Goal: Information Seeking & Learning: Learn about a topic

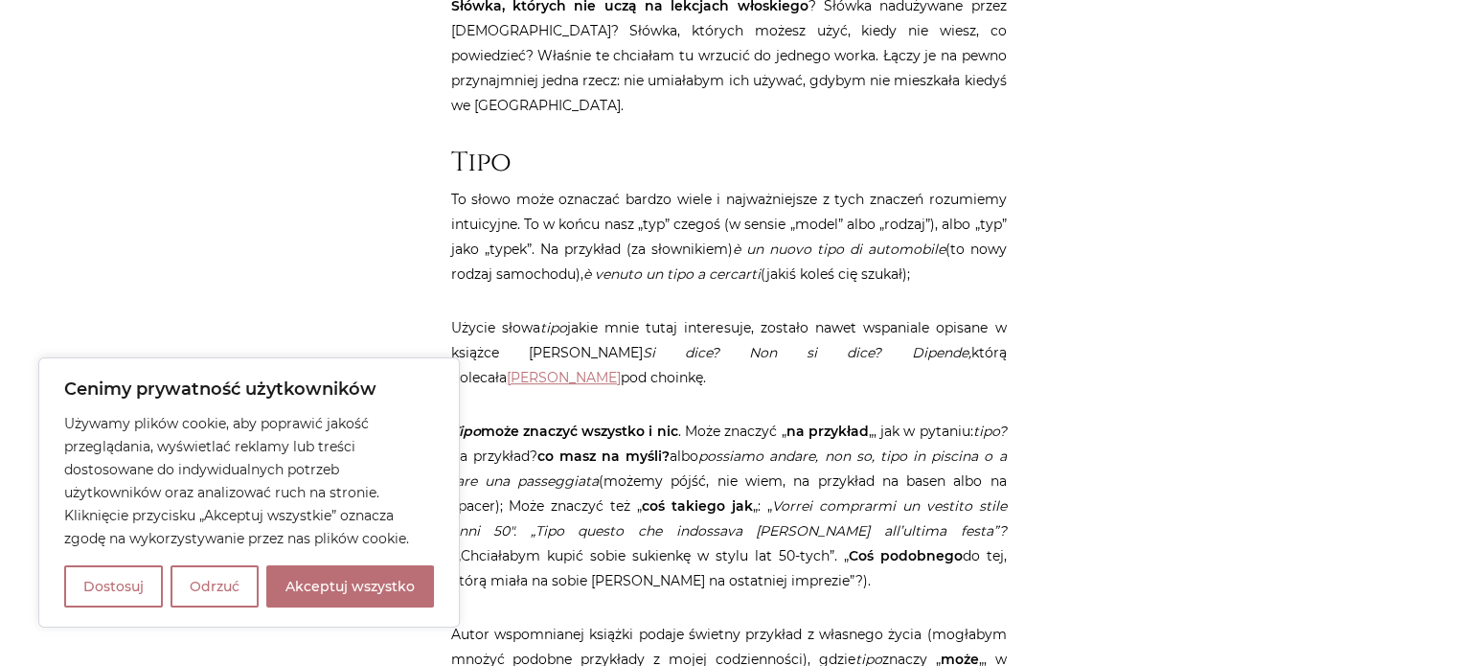
scroll to position [1073, 0]
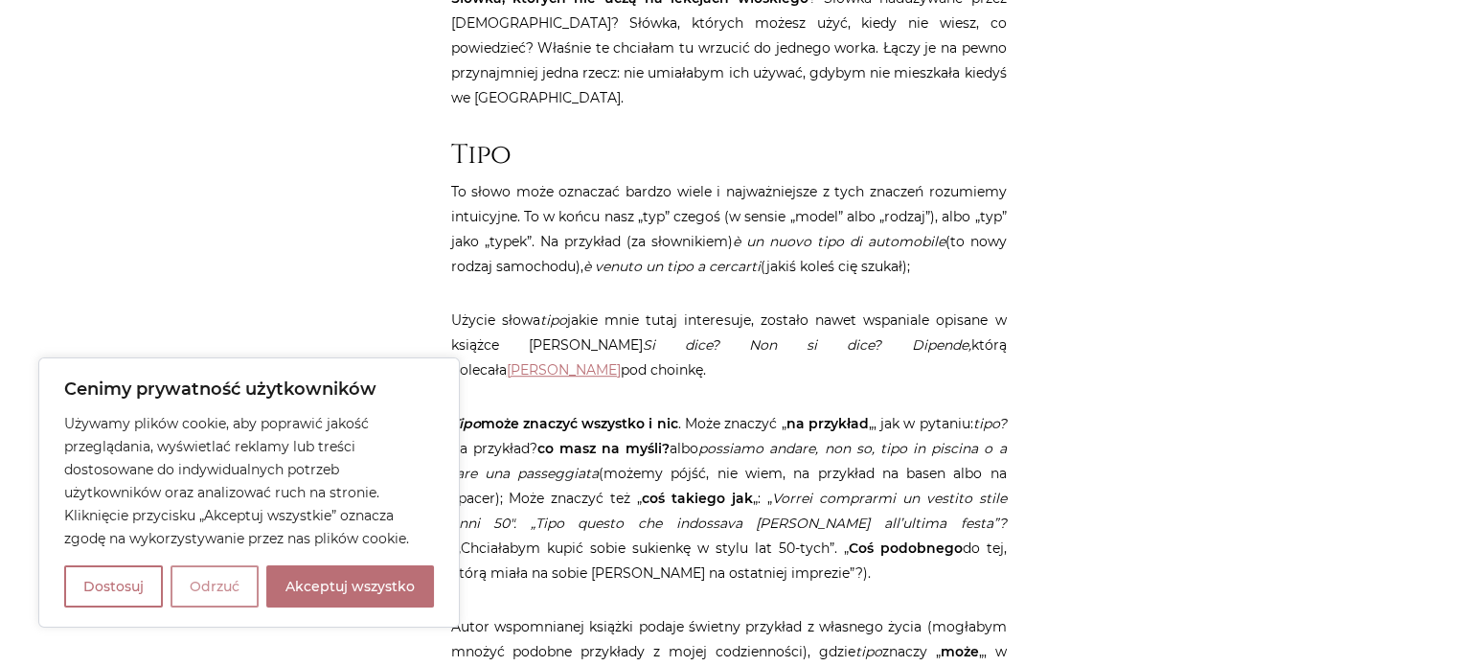
click at [199, 592] on button "Odrzuć" at bounding box center [214, 586] width 88 height 42
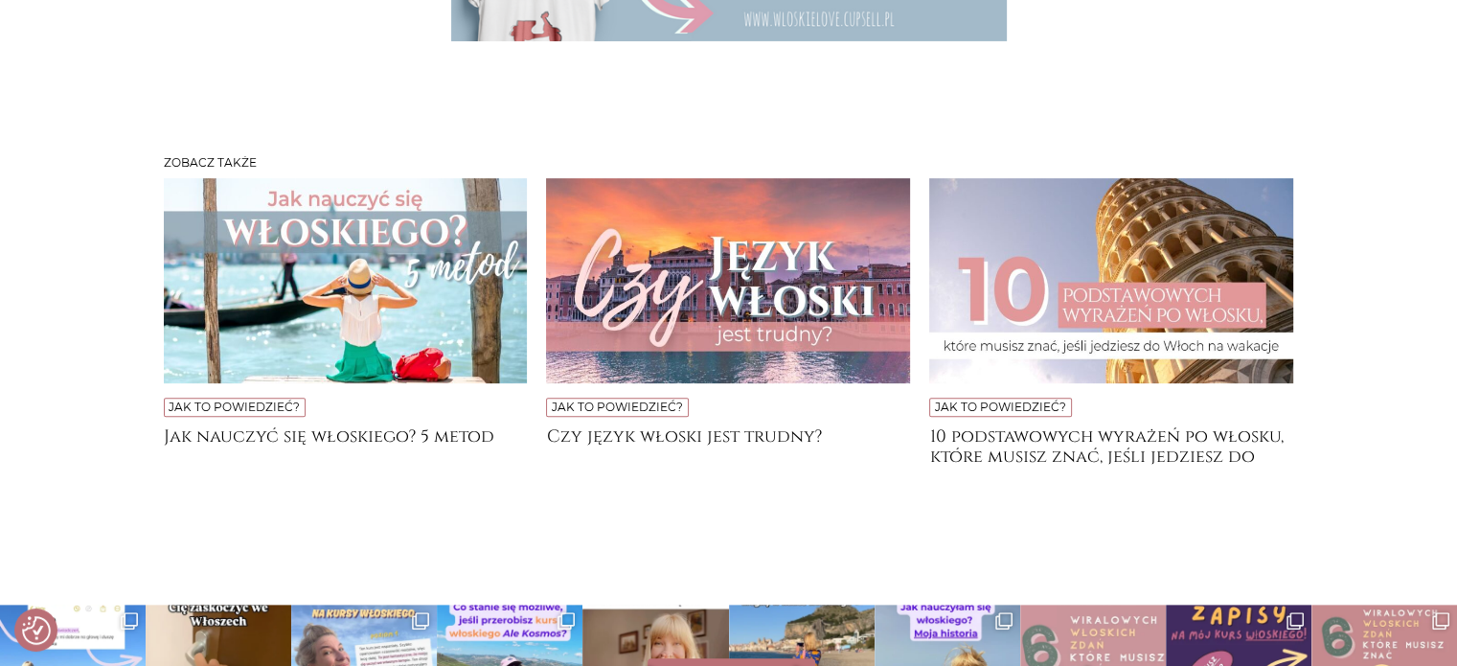
scroll to position [7967, 0]
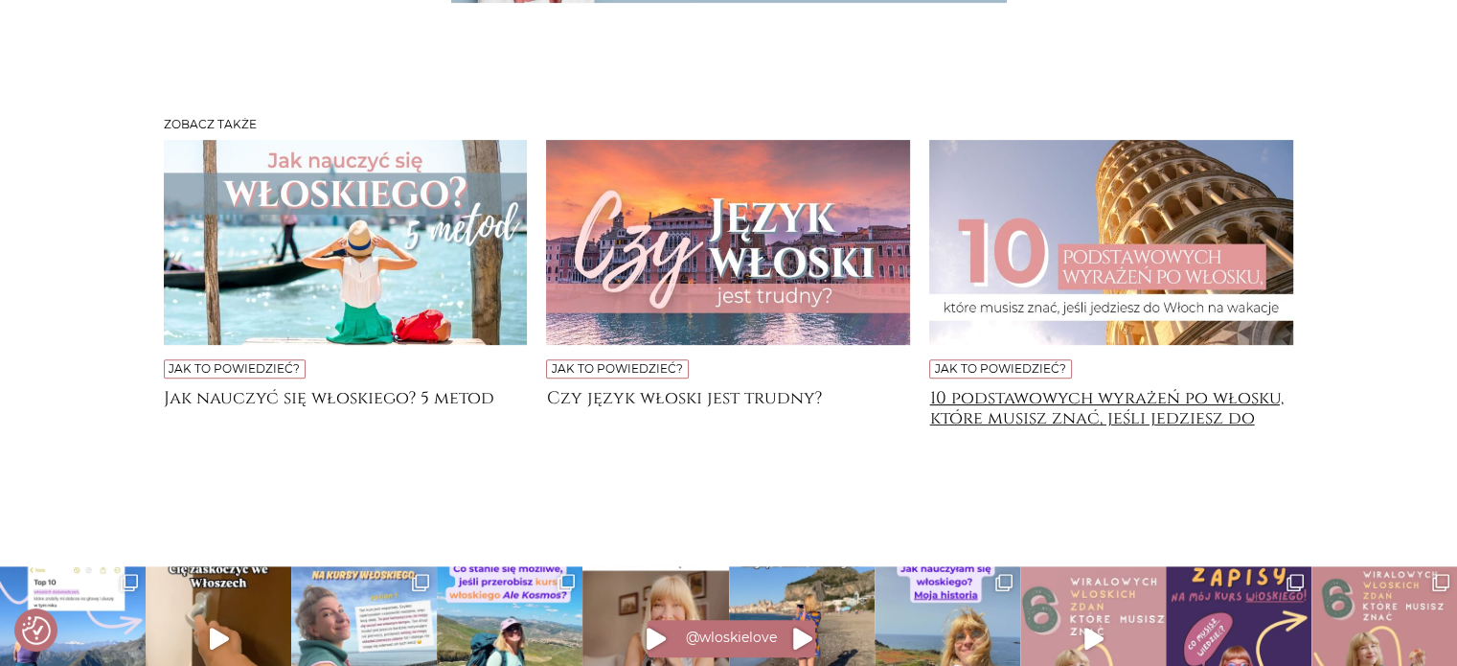
click at [1173, 388] on h4 "10 podstawowych wyrażeń po włosku, które musisz znać, jeśli jedziesz do [GEOGRA…" at bounding box center [1111, 407] width 364 height 38
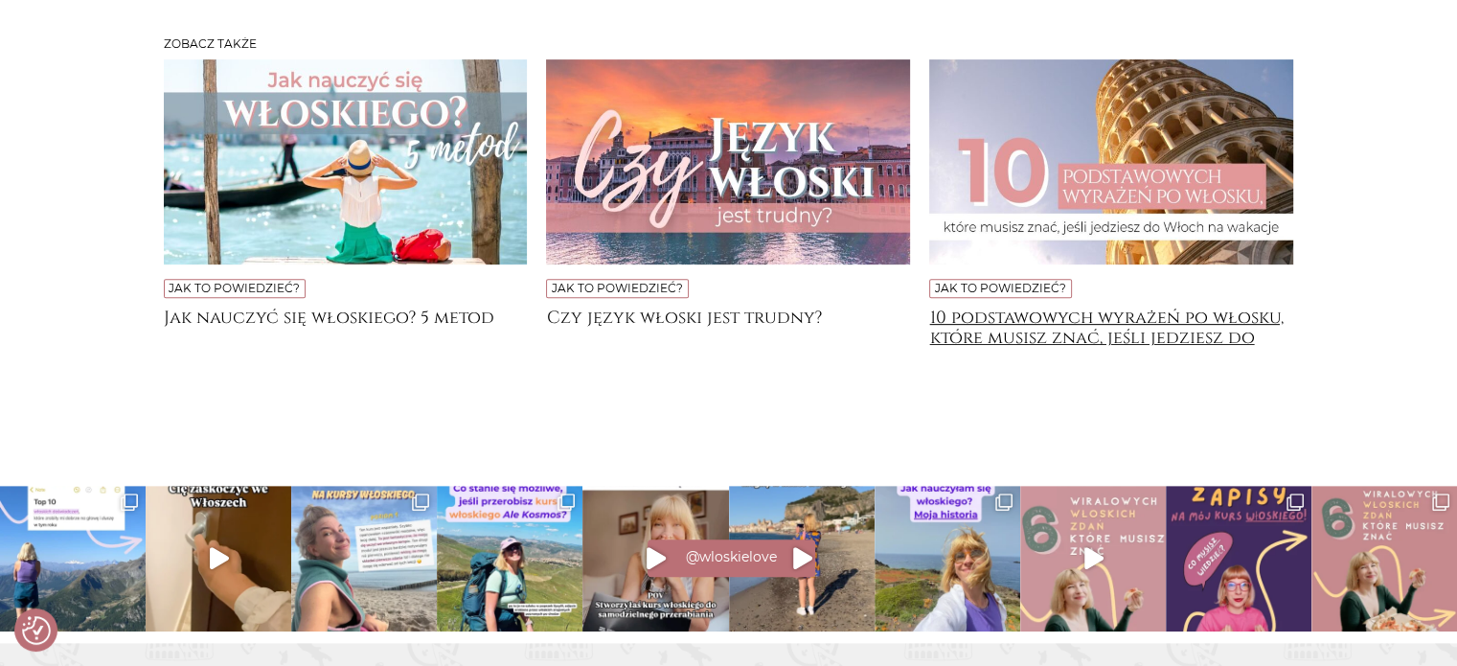
scroll to position [8067, 0]
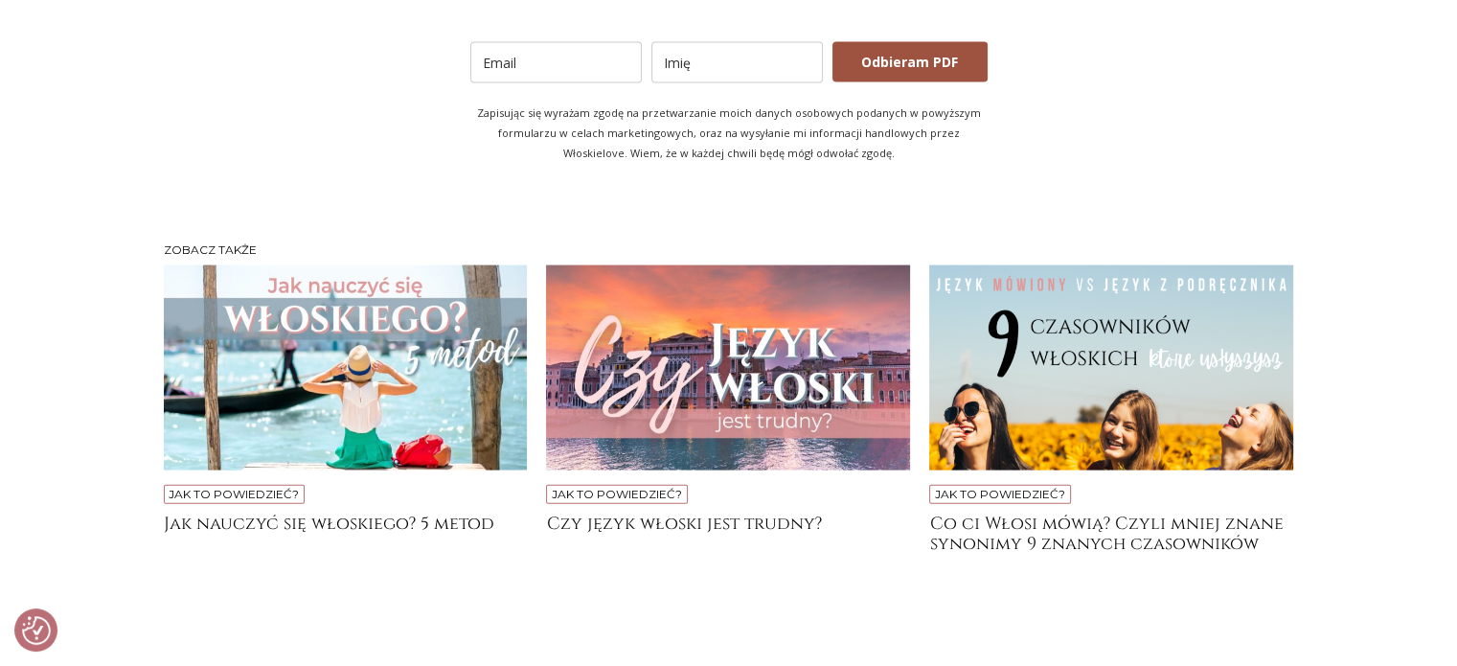
scroll to position [4185, 0]
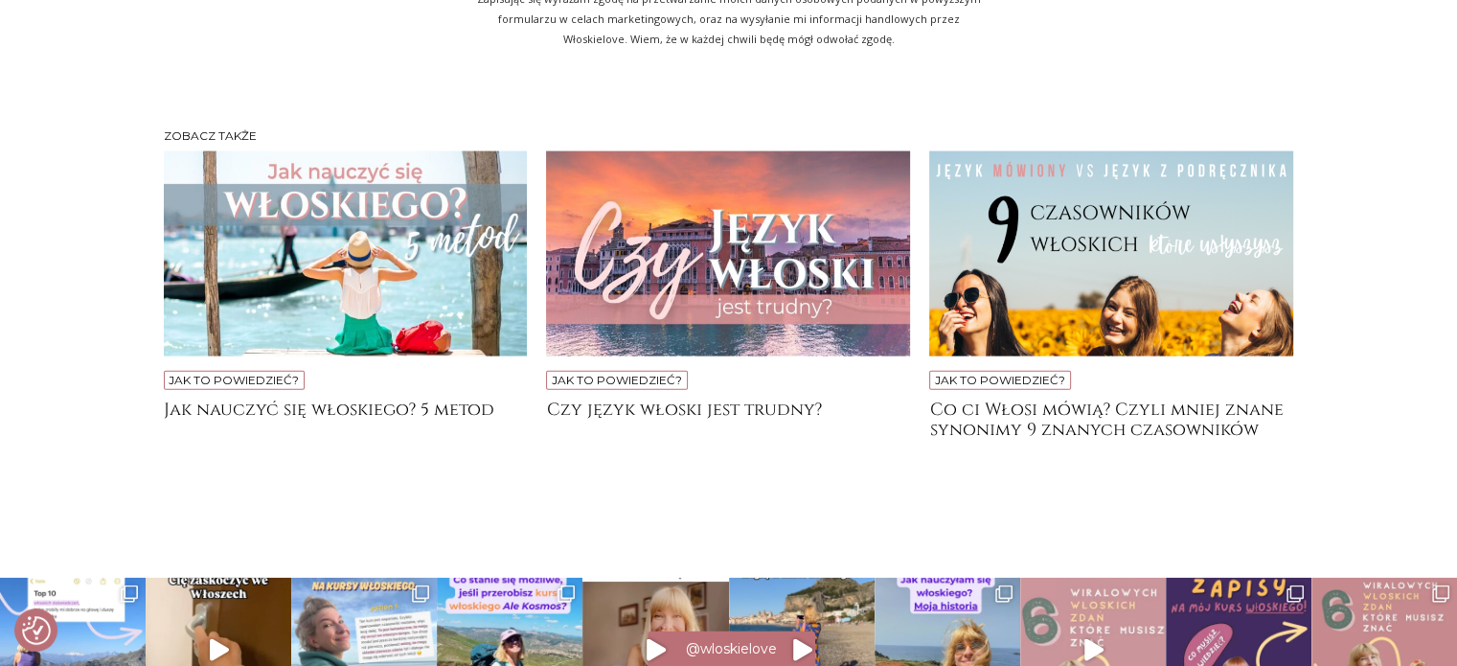
click at [376, 191] on img at bounding box center [346, 253] width 364 height 205
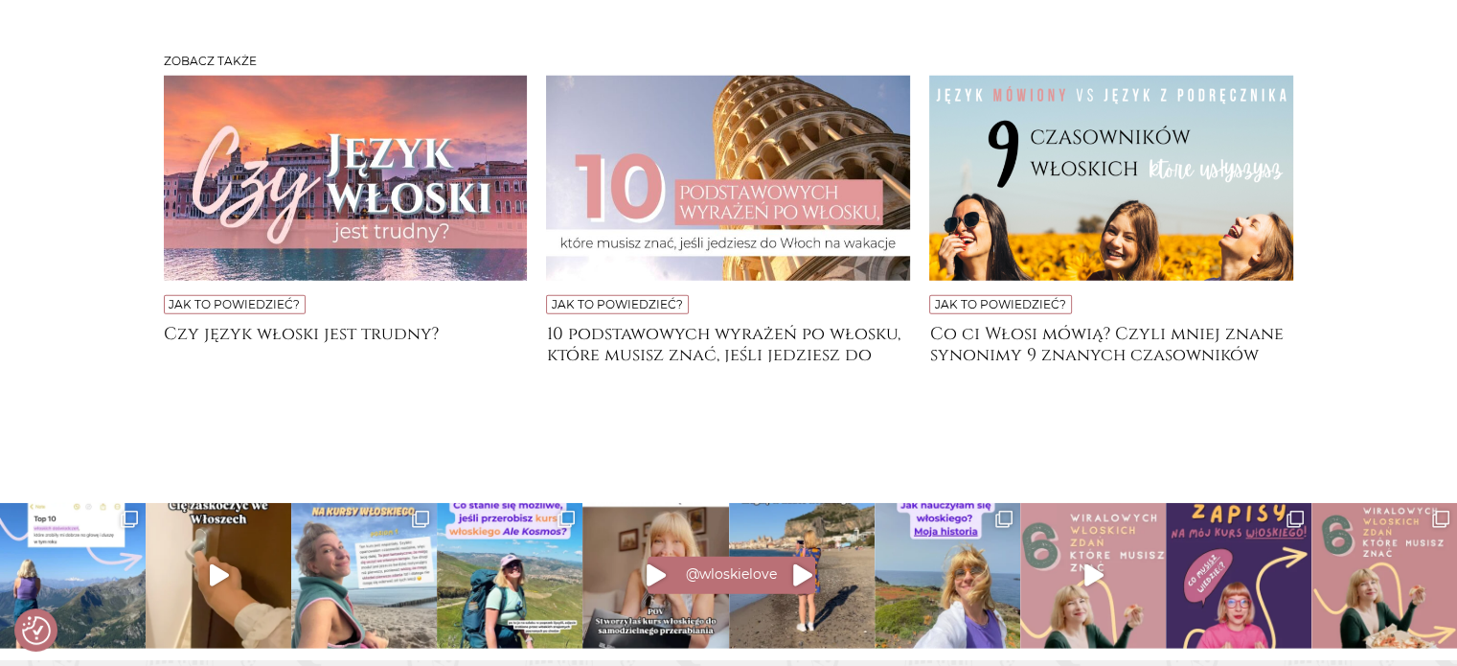
scroll to position [5486, 0]
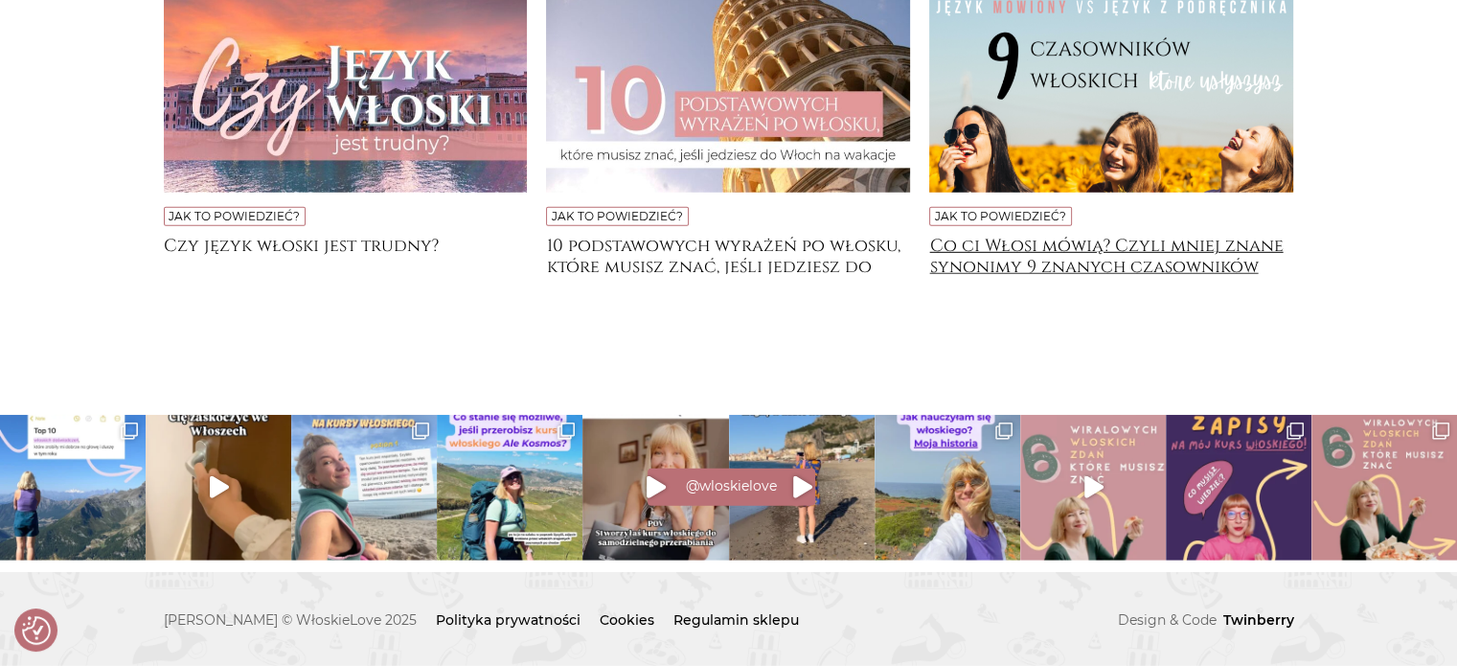
click at [1181, 256] on h4 "Co ci Włosi mówią? Czyli mniej znane synonimy 9 znanych czasowników" at bounding box center [1111, 255] width 364 height 38
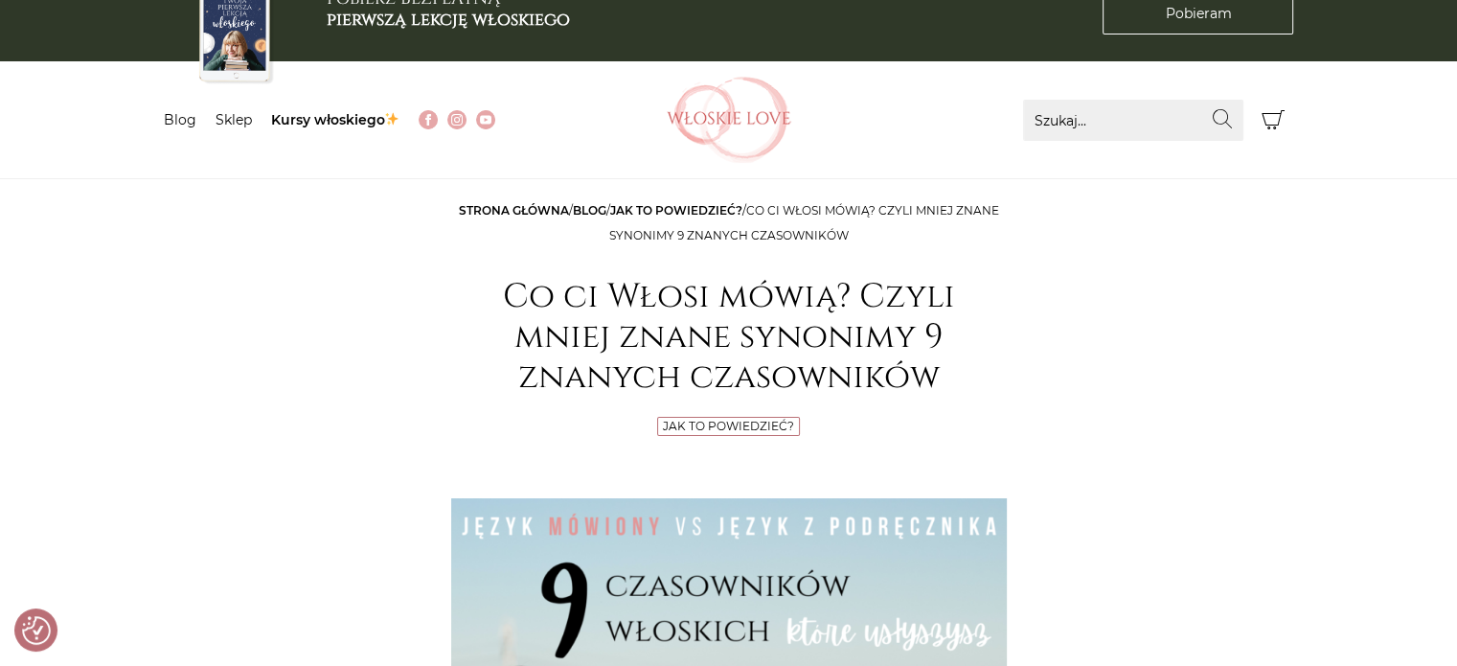
scroll to position [38, 0]
